Goal: Information Seeking & Learning: Check status

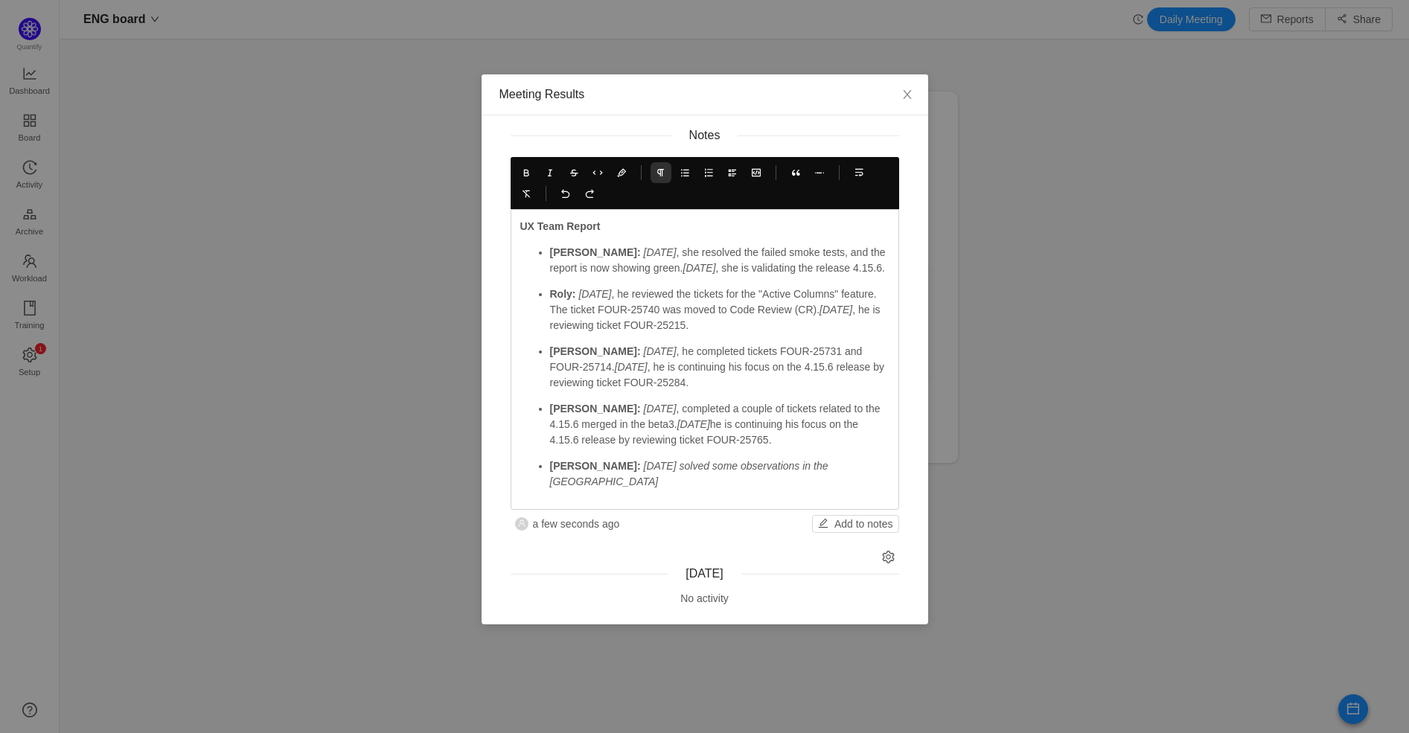
scroll to position [708, 1312]
click at [827, 462] on p "[PERSON_NAME]: [DATE] solved some observations in the PR" at bounding box center [719, 473] width 339 height 31
click at [634, 467] on em "[DATE] solved some observations in the PR FOUR-19429" at bounding box center [716, 474] width 332 height 28
click at [554, 171] on icon at bounding box center [550, 172] width 10 height 10
click at [877, 462] on p "[PERSON_NAME]: [DATE] solved some observations in the PR FOUR-19429" at bounding box center [719, 473] width 339 height 31
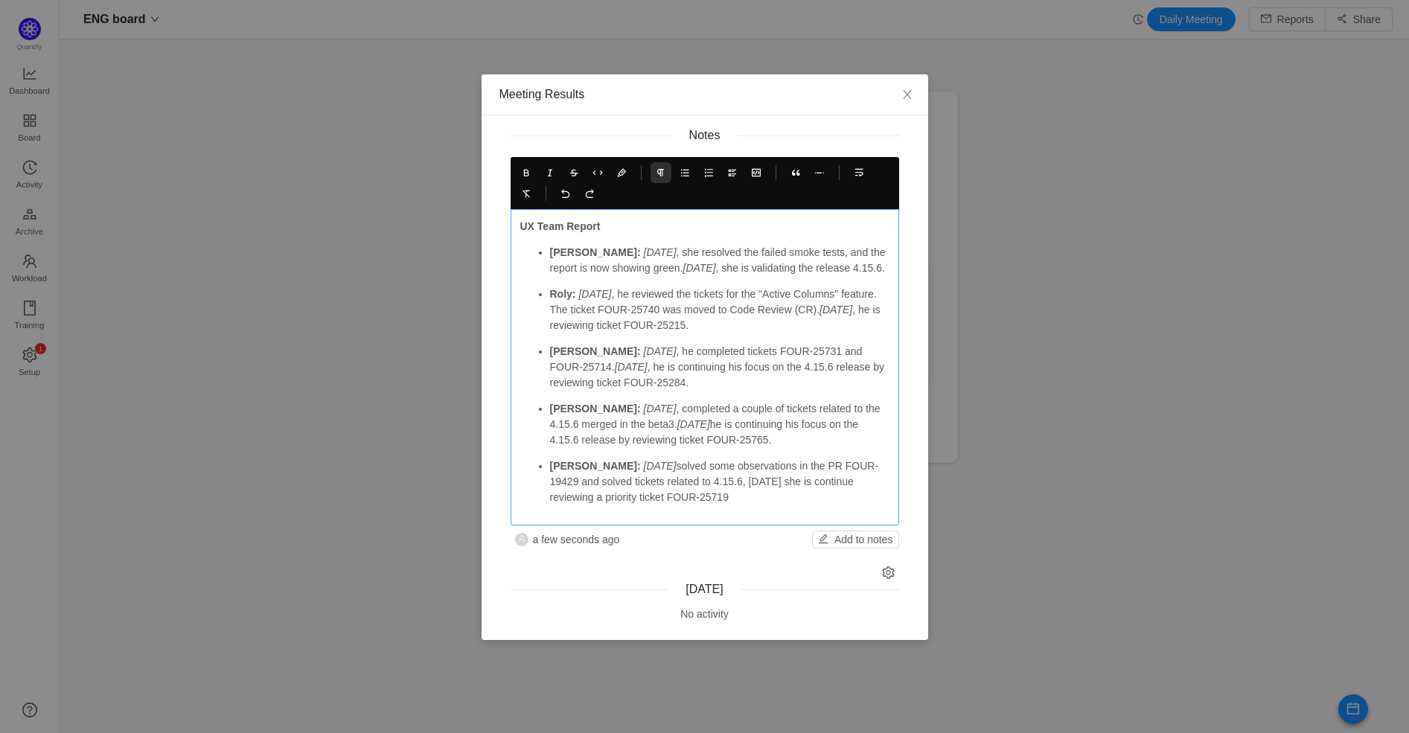
click at [738, 486] on p "[PERSON_NAME]: [DATE] solved some observations in the PR FOUR-19429 and solved …" at bounding box center [719, 481] width 339 height 47
click at [549, 173] on icon at bounding box center [550, 172] width 10 height 10
click at [644, 253] on em "[DATE]" at bounding box center [660, 252] width 33 height 12
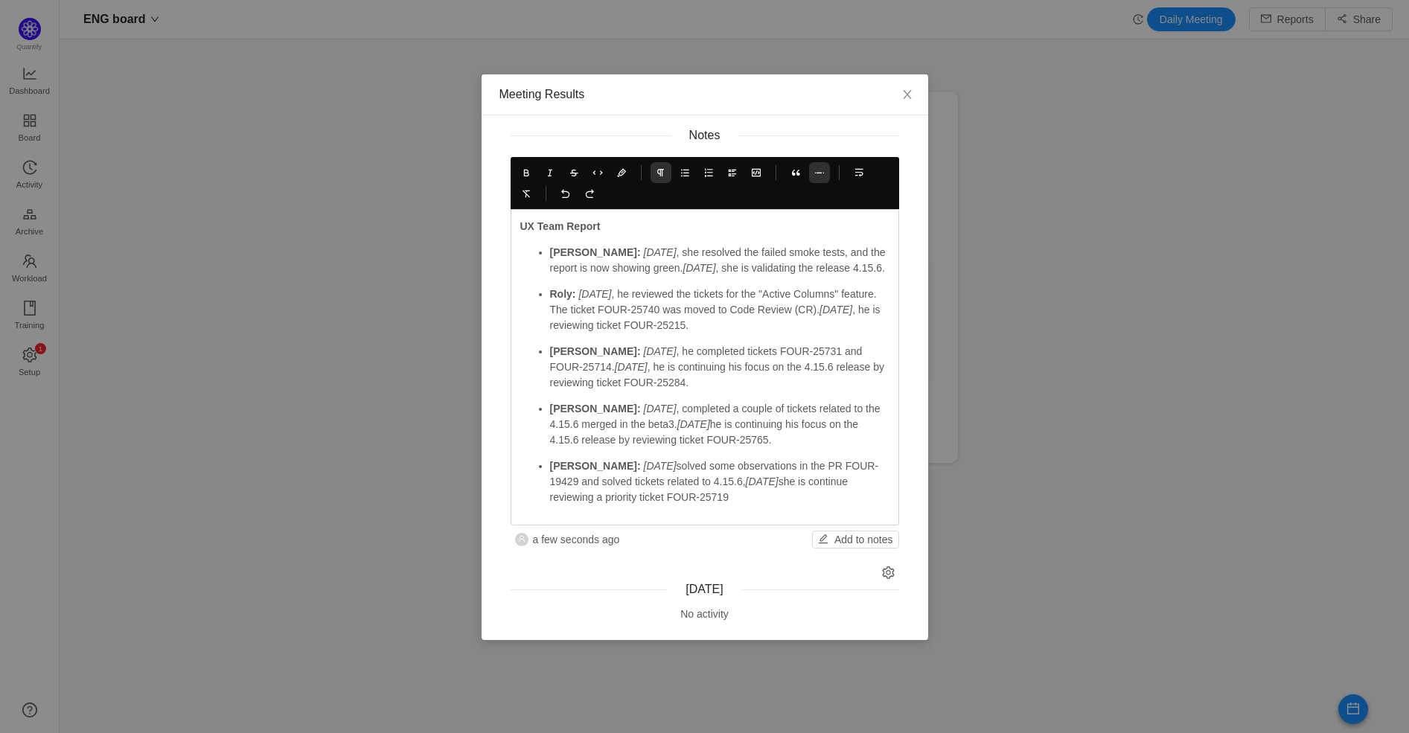
click at [814, 175] on icon at bounding box center [819, 172] width 10 height 10
click at [779, 305] on p "Roly: [DATE] , he reviewed the tickets for the "Active Columns" feature. The ti…" at bounding box center [719, 310] width 339 height 47
click at [624, 177] on button at bounding box center [621, 172] width 21 height 21
click at [624, 176] on icon at bounding box center [621, 172] width 10 height 10
click at [621, 173] on icon at bounding box center [621, 172] width 10 height 10
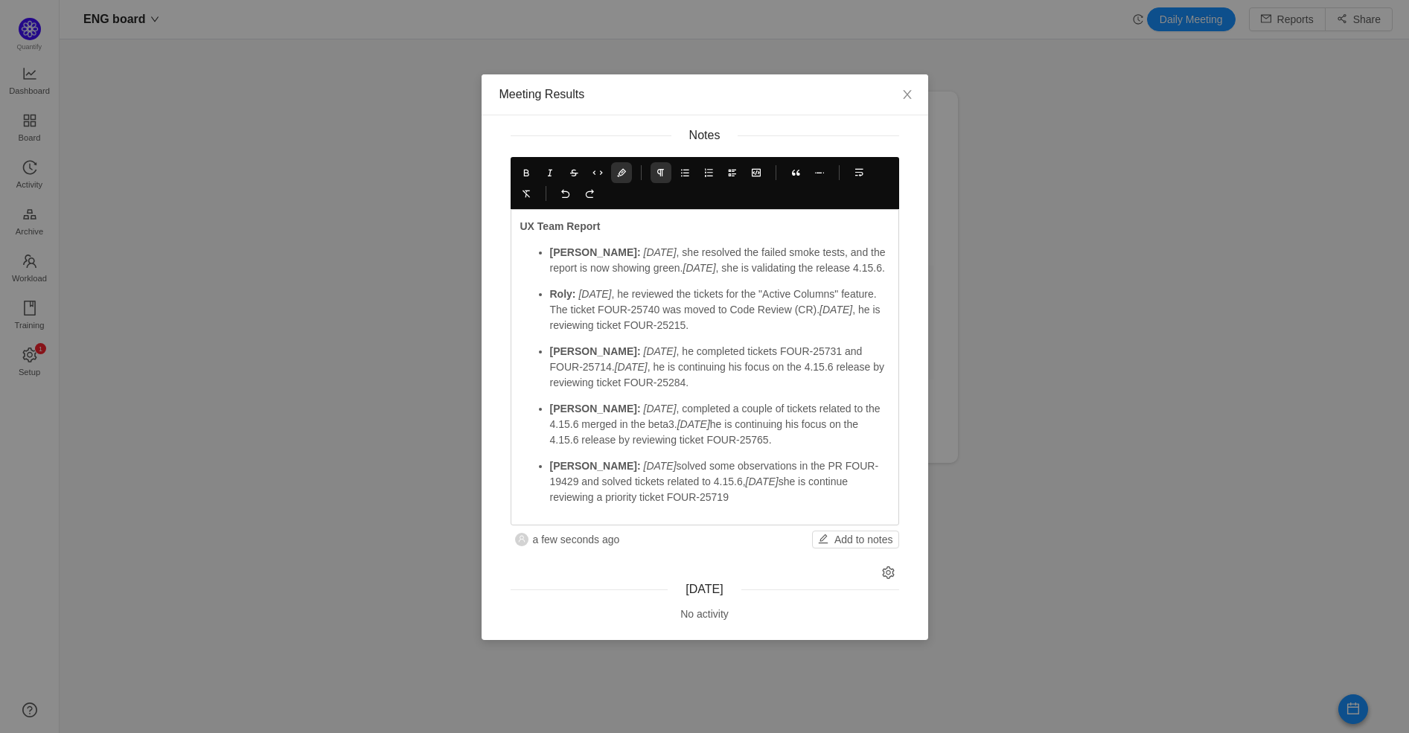
click at [621, 173] on icon at bounding box center [621, 172] width 10 height 10
click at [644, 246] on em "[DATE]" at bounding box center [660, 252] width 33 height 12
click at [617, 172] on icon at bounding box center [621, 172] width 10 height 10
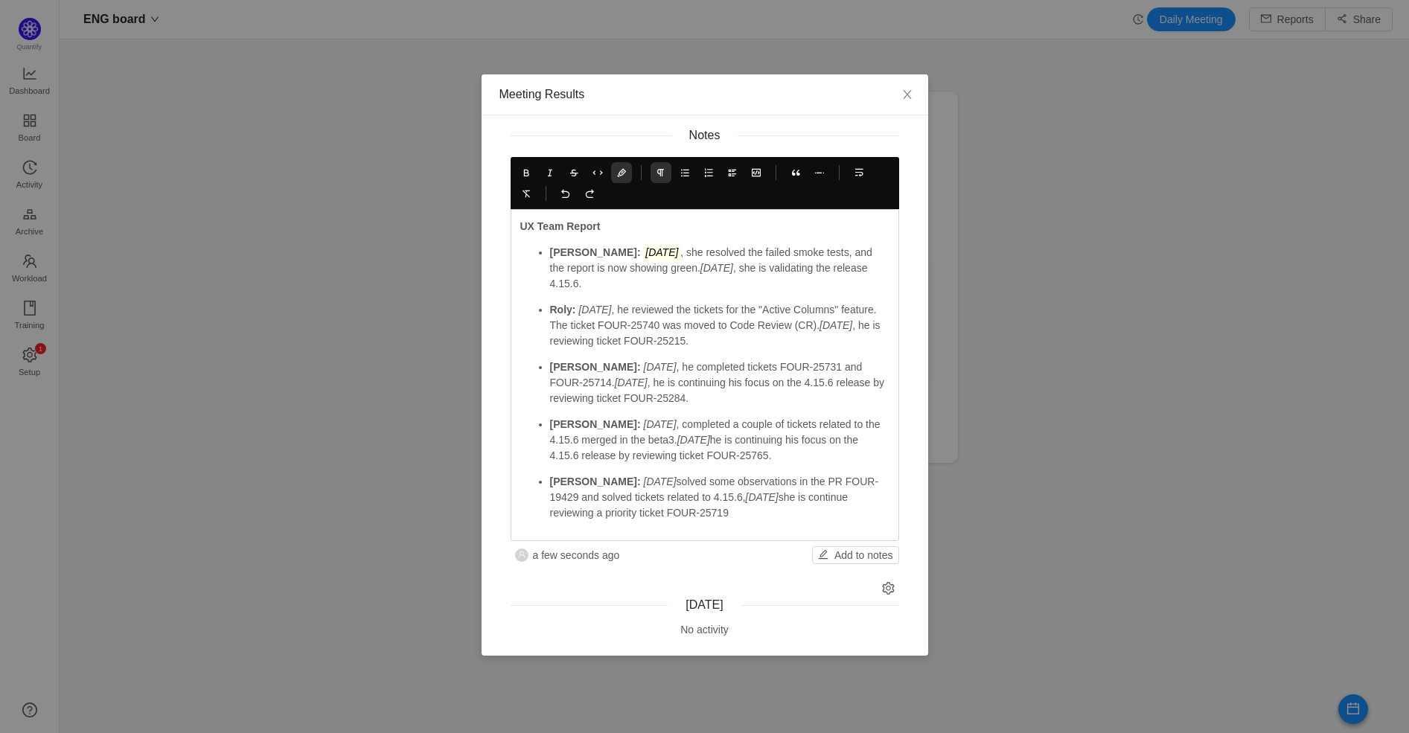
click at [617, 172] on icon at bounding box center [621, 172] width 10 height 10
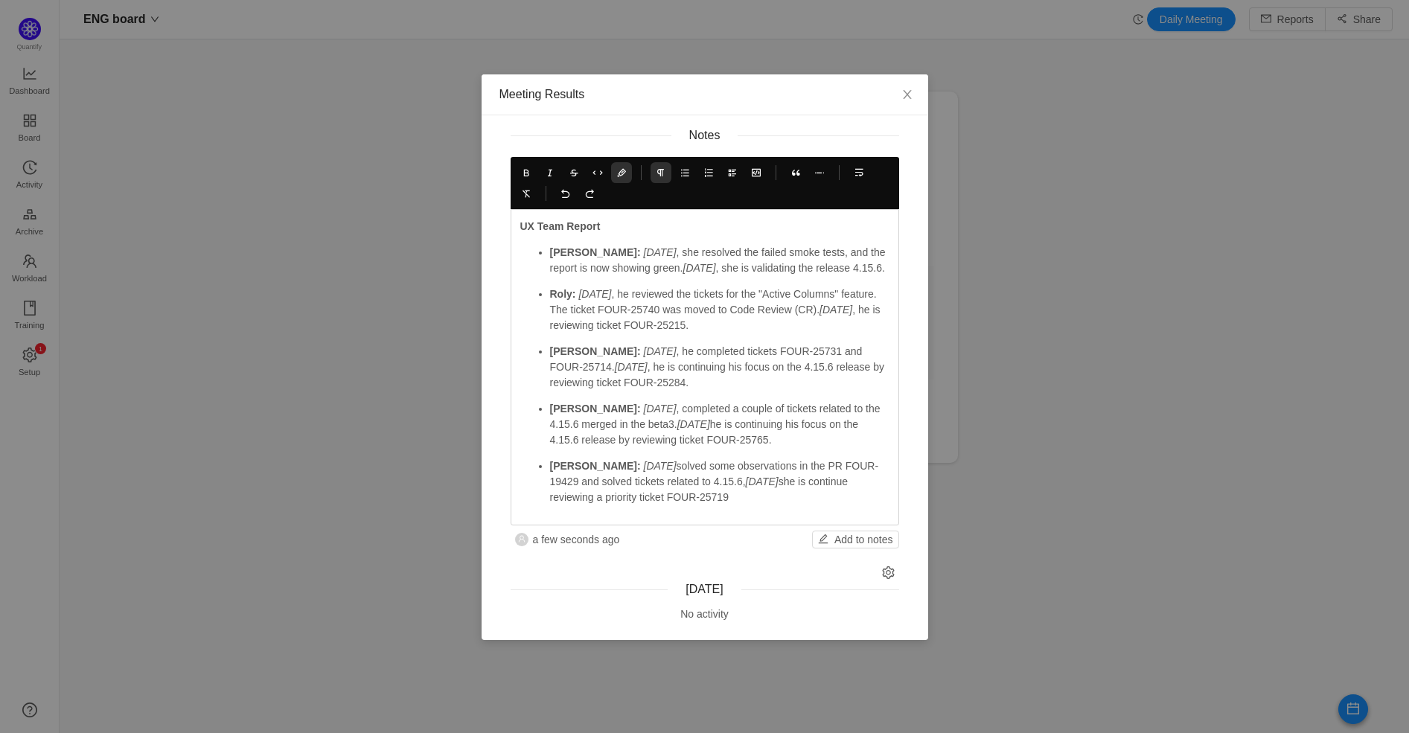
click at [617, 172] on icon at bounding box center [621, 172] width 10 height 10
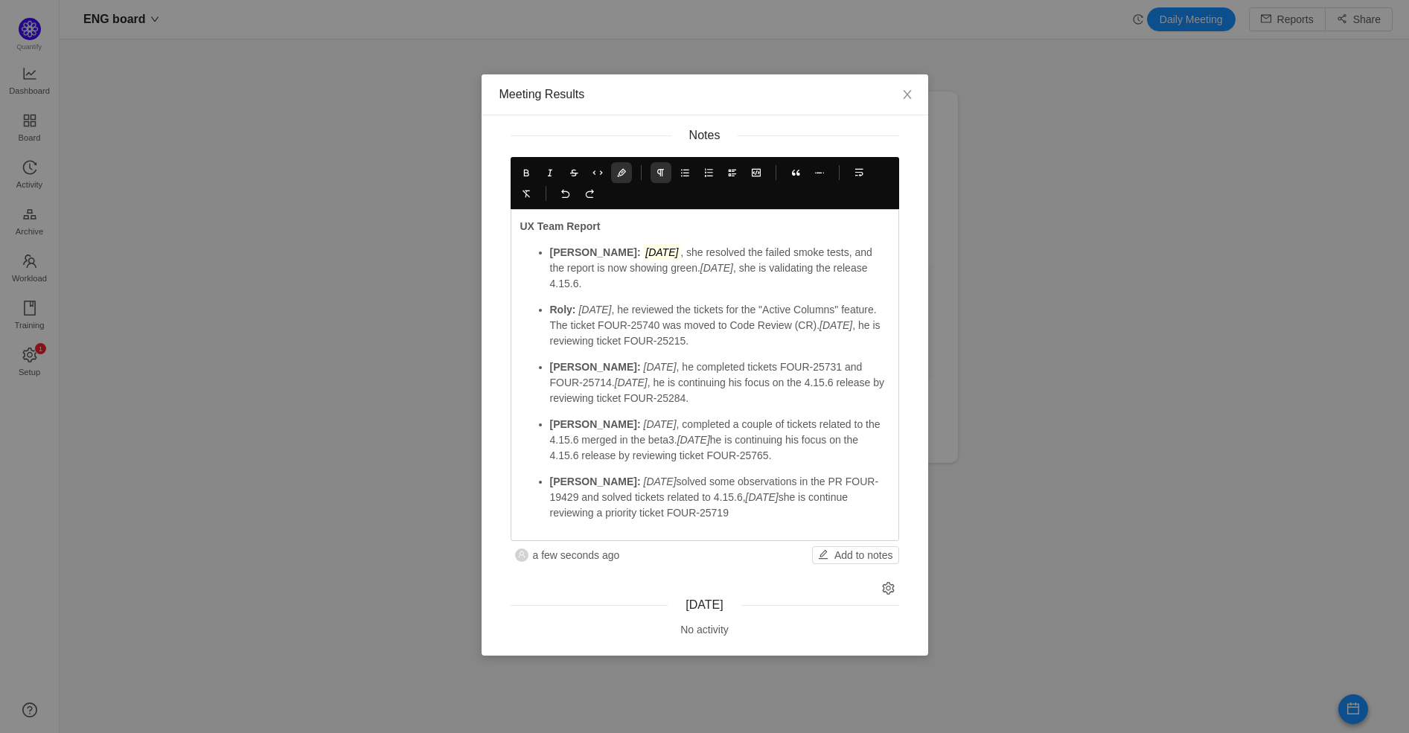
click at [617, 172] on icon at bounding box center [621, 172] width 10 height 10
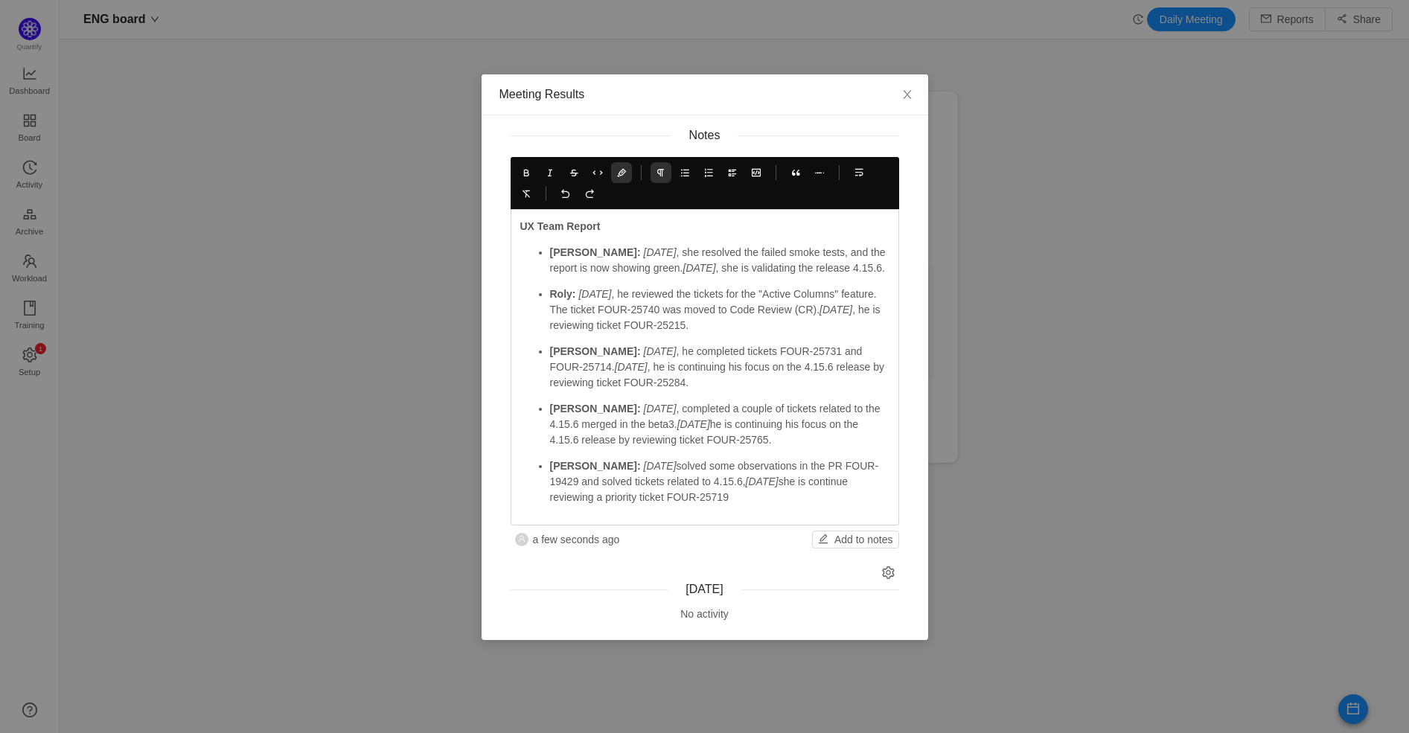
click at [617, 172] on icon at bounding box center [621, 172] width 10 height 10
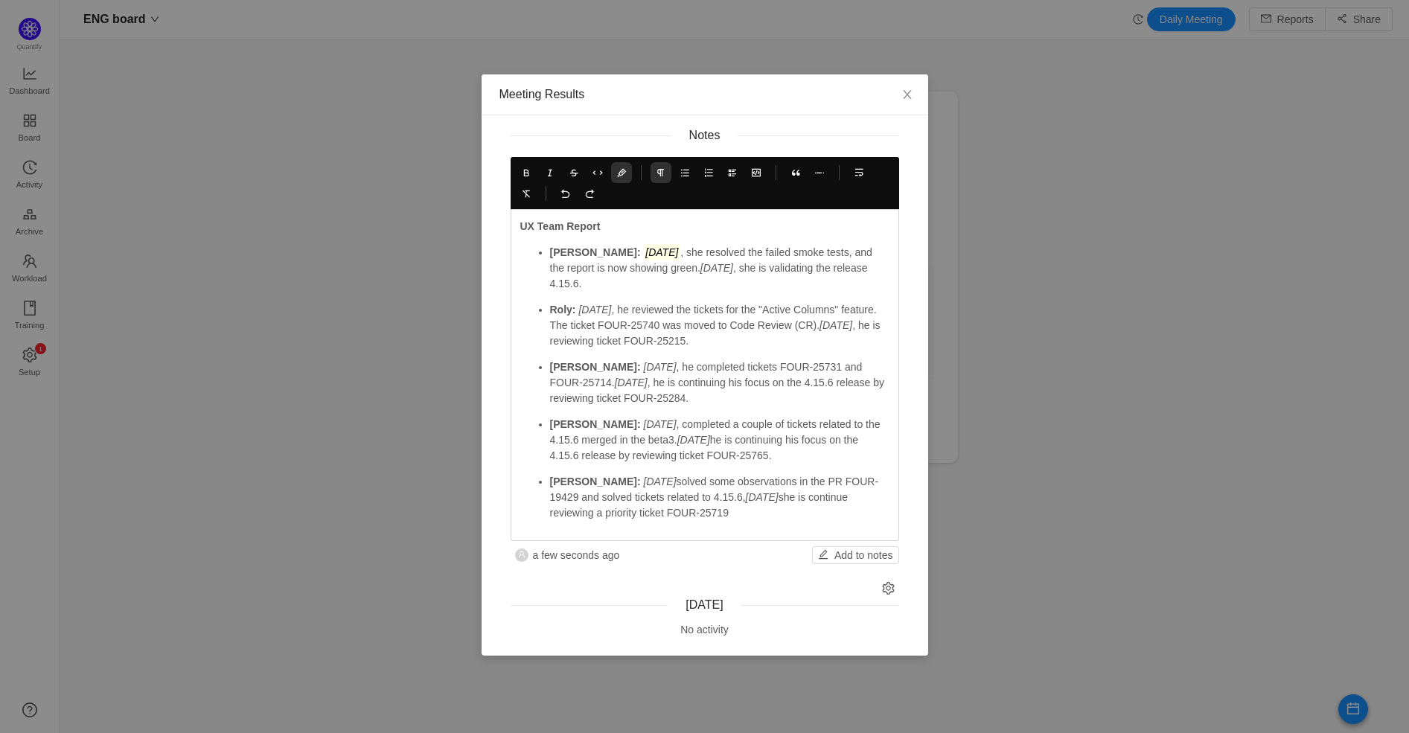
click at [617, 172] on icon at bounding box center [621, 172] width 10 height 10
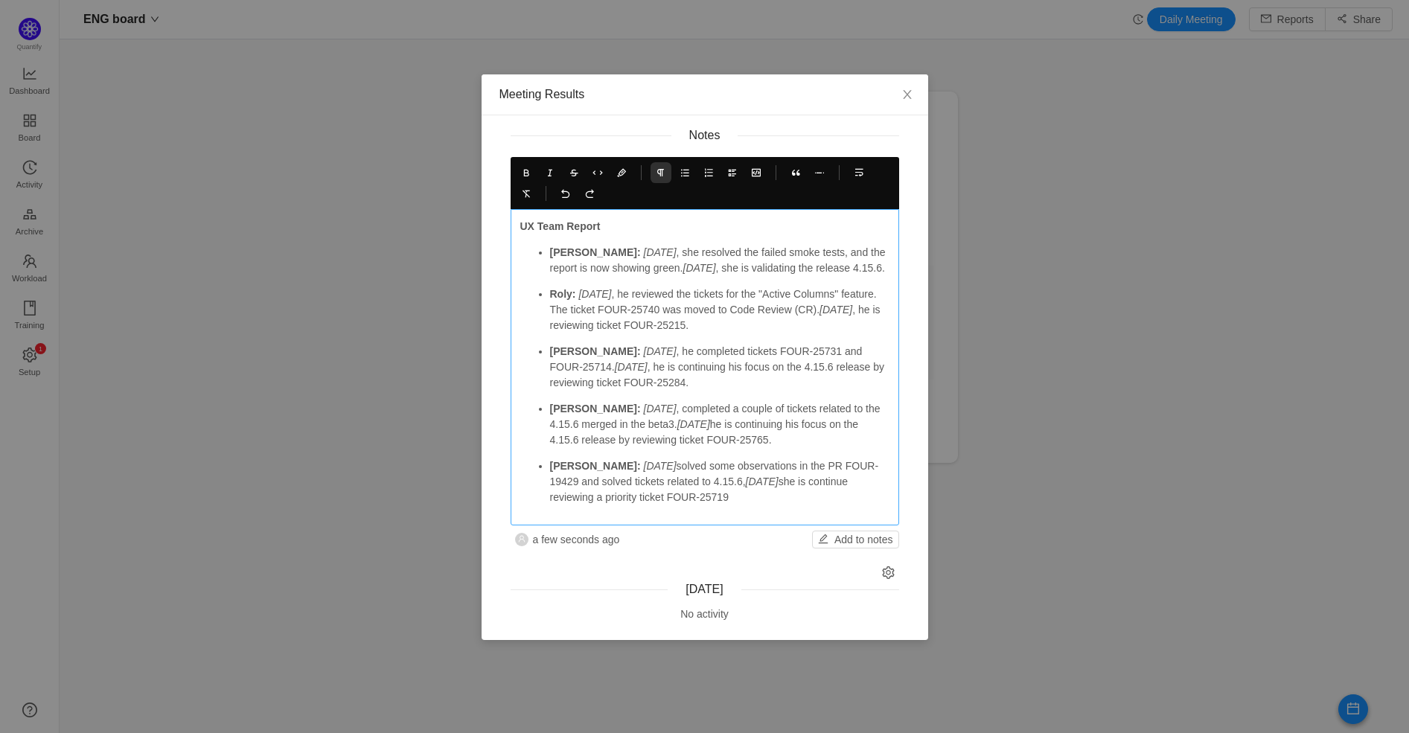
click at [738, 288] on p "Roly: [DATE] , he reviewed the tickets for the "Active Columns" feature. The ti…" at bounding box center [719, 310] width 339 height 47
